Goal: Information Seeking & Learning: Learn about a topic

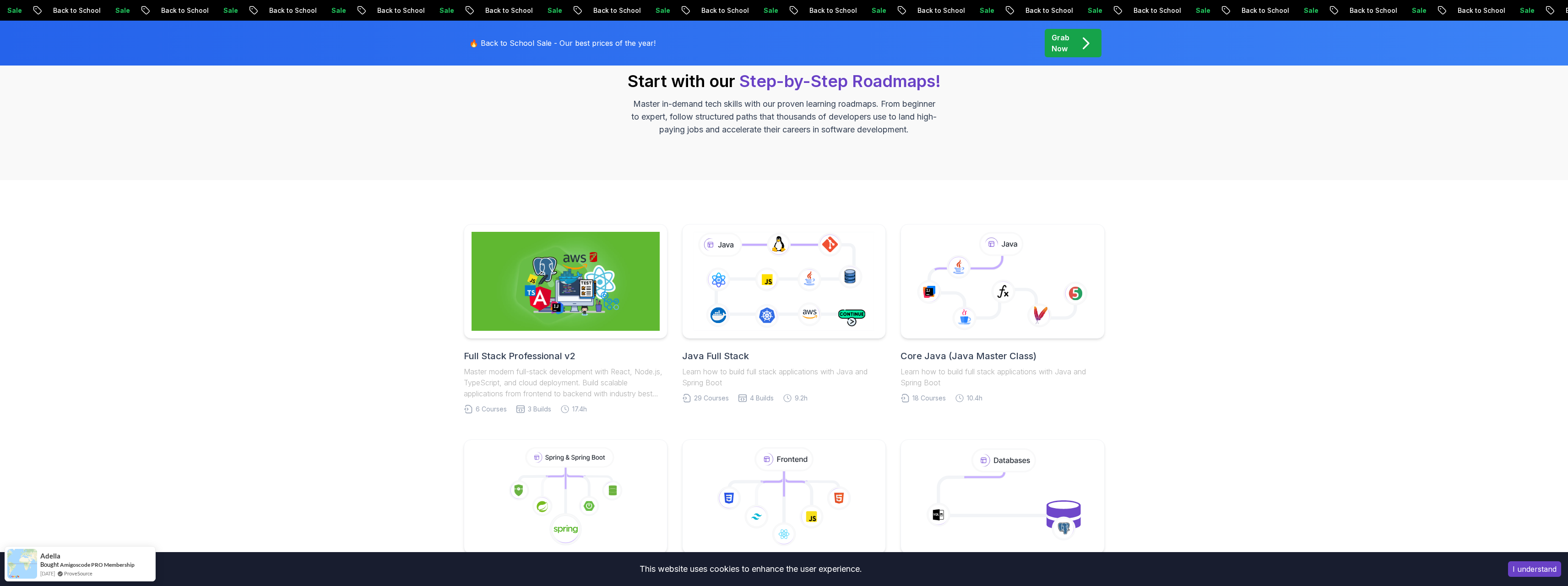
click at [440, 344] on div "Full Stack Professional v2 Master modern full-stack development with React, Nod…" at bounding box center [784, 534] width 1568 height 708
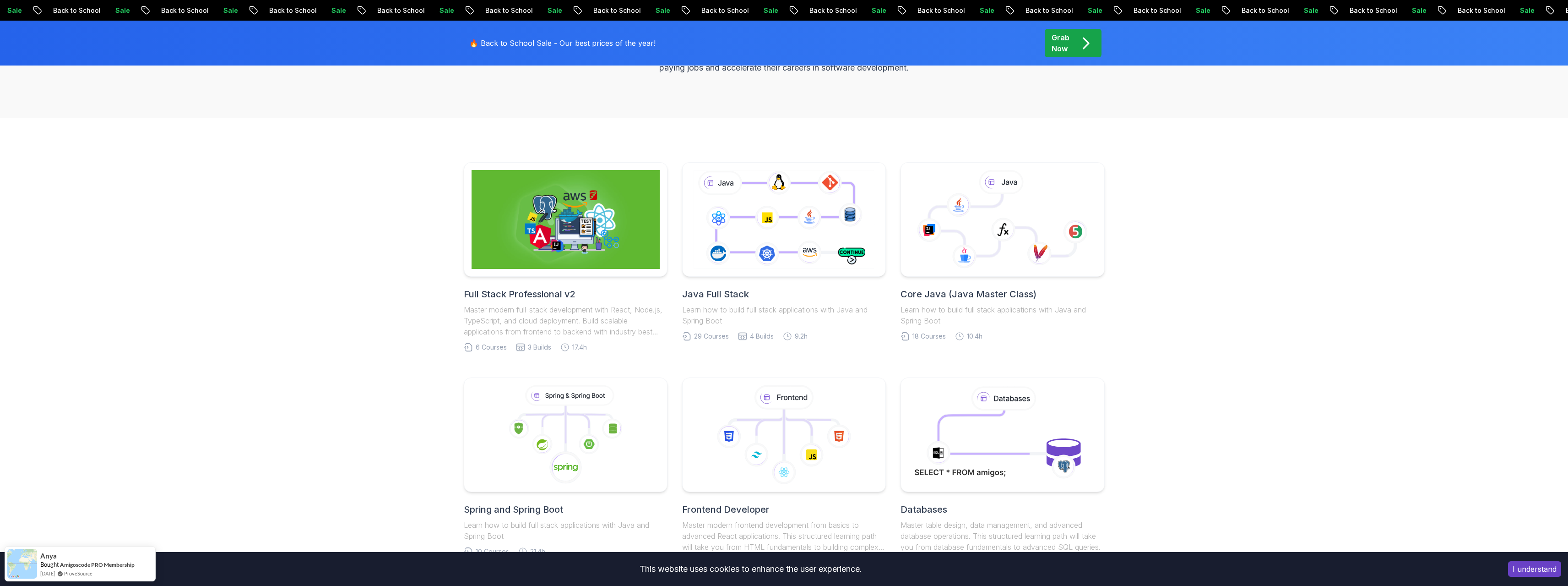
scroll to position [428, 0]
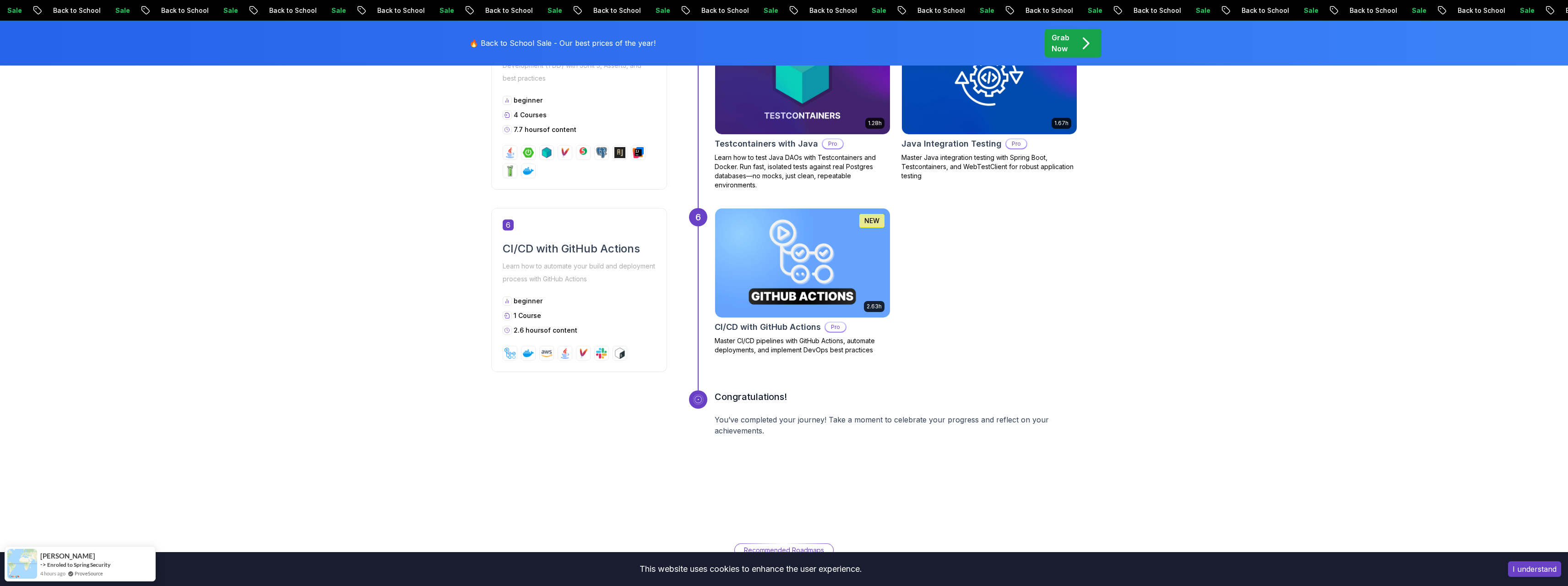
scroll to position [1420, 0]
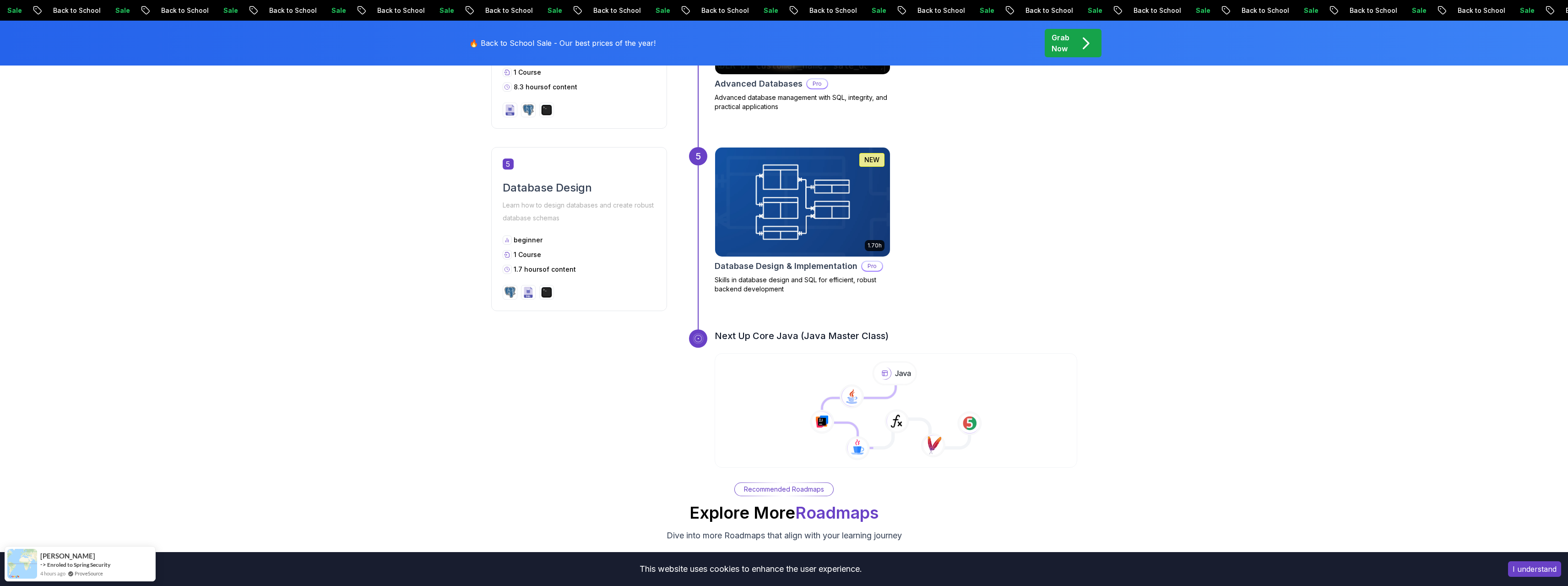
scroll to position [1283, 0]
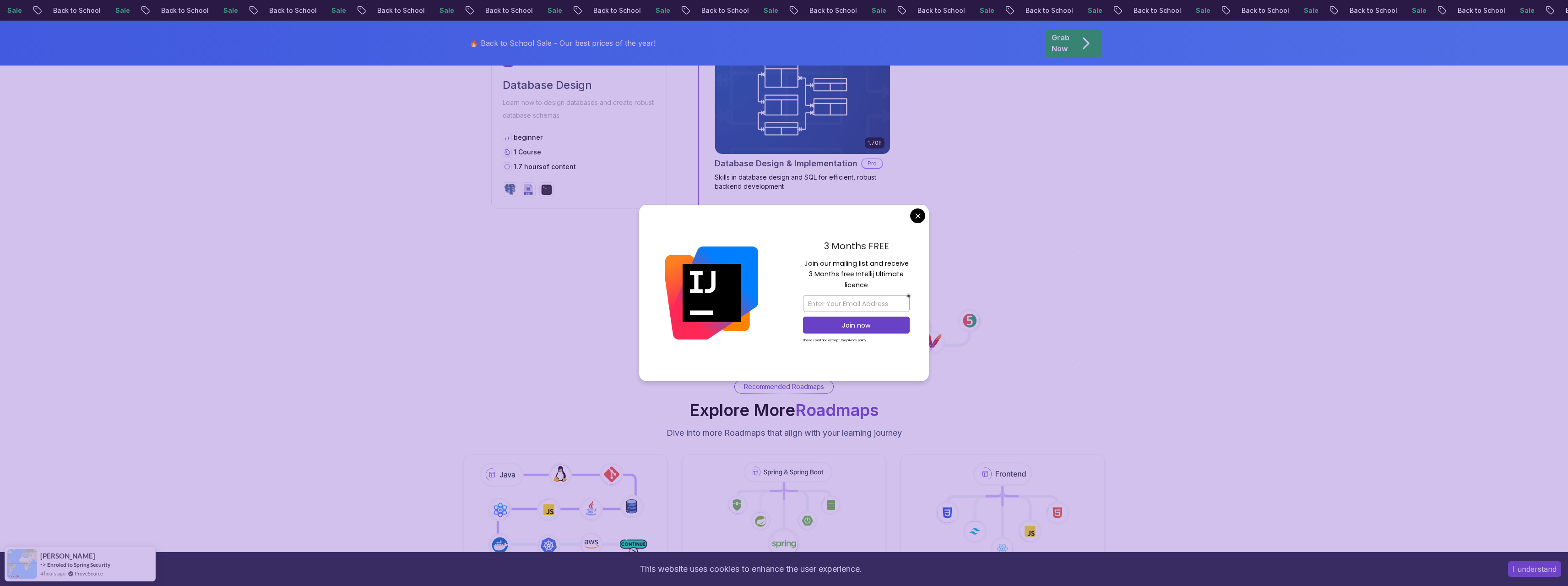
click at [528, 236] on div "Next Up Core Java (Java Master Class)" at bounding box center [784, 261] width 586 height 69
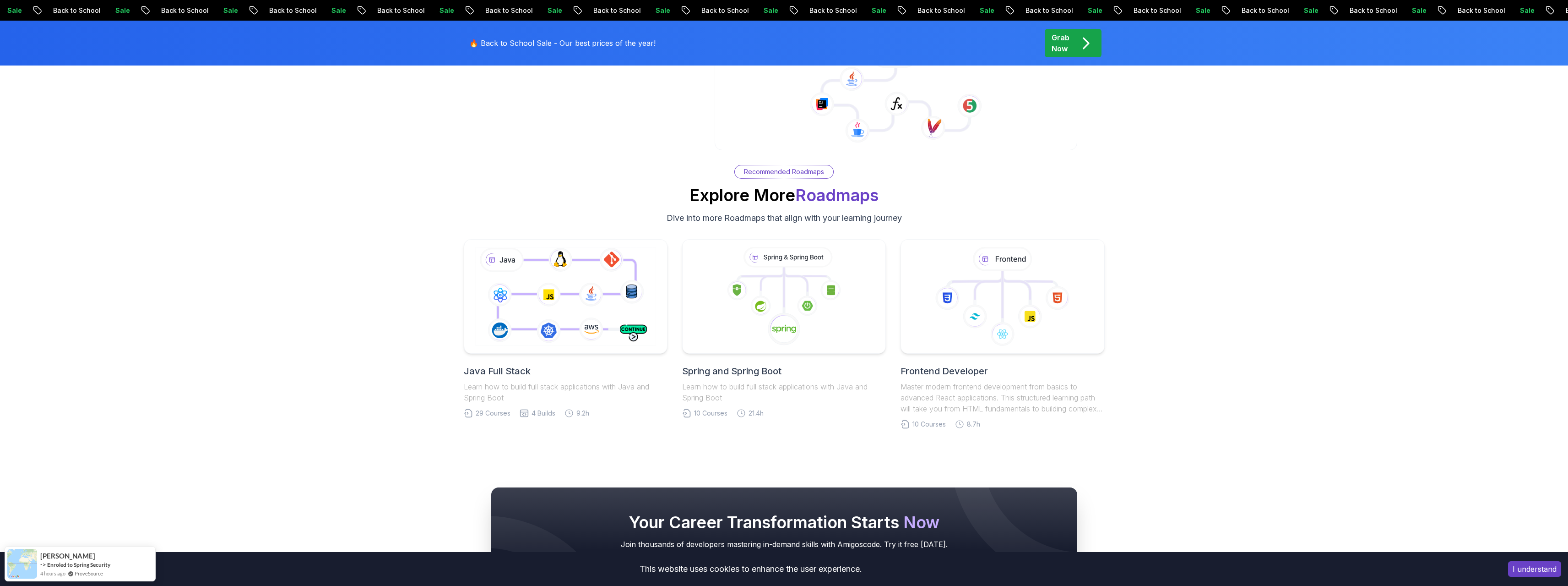
scroll to position [1557, 0]
